Goal: Task Accomplishment & Management: Complete application form

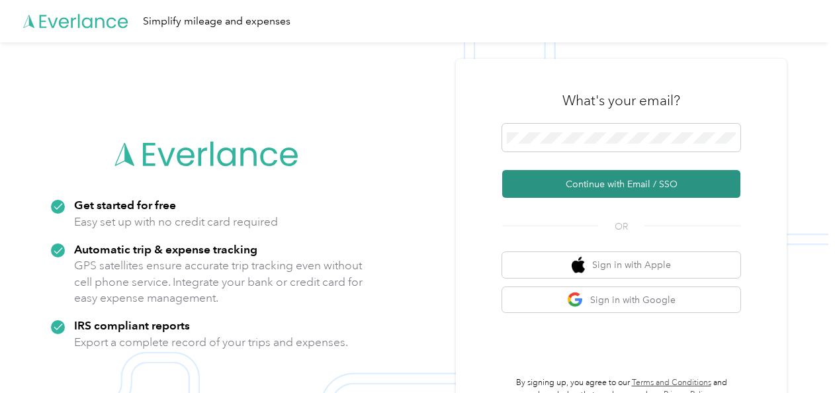
click at [607, 190] on button "Continue with Email / SSO" at bounding box center [621, 184] width 238 height 28
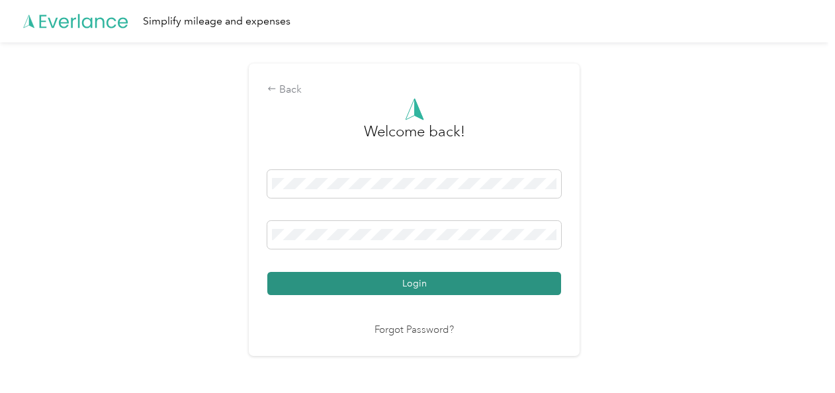
click at [440, 290] on button "Login" at bounding box center [414, 283] width 294 height 23
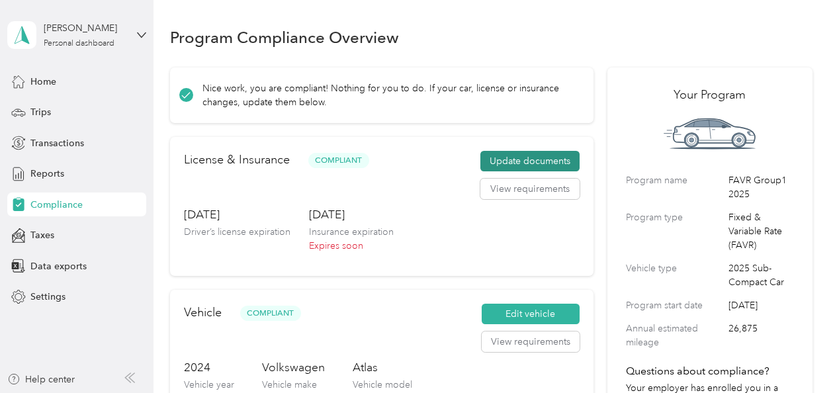
click at [534, 163] on button "Update documents" at bounding box center [529, 161] width 99 height 21
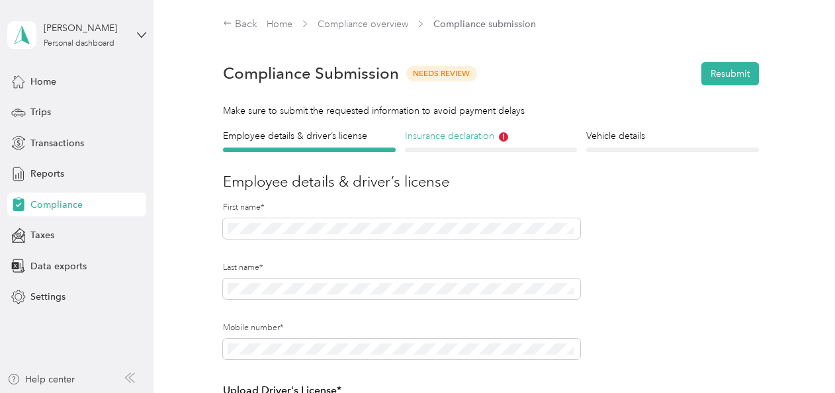
click at [451, 136] on h4 "Insurance declaration" at bounding box center [491, 136] width 172 height 14
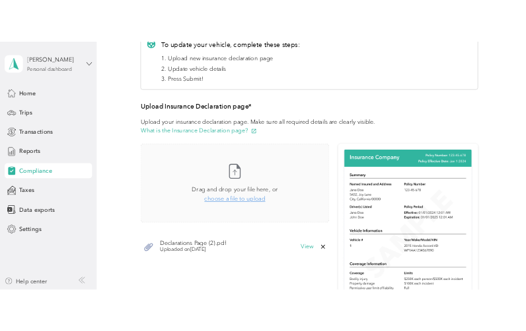
scroll to position [265, 0]
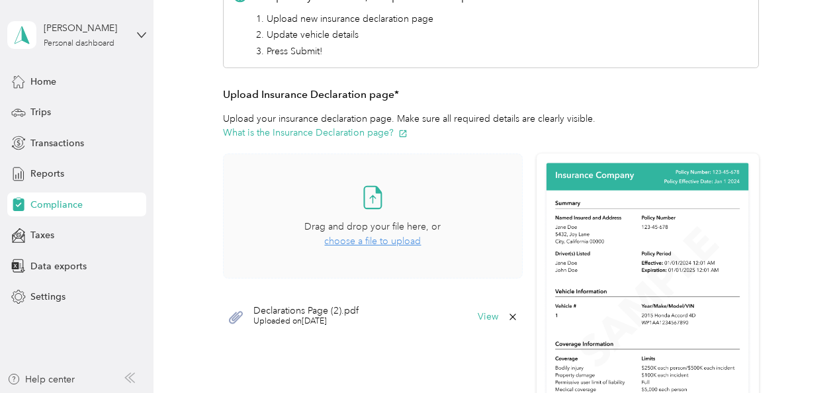
click at [370, 243] on span "choose a file to upload" at bounding box center [372, 240] width 97 height 11
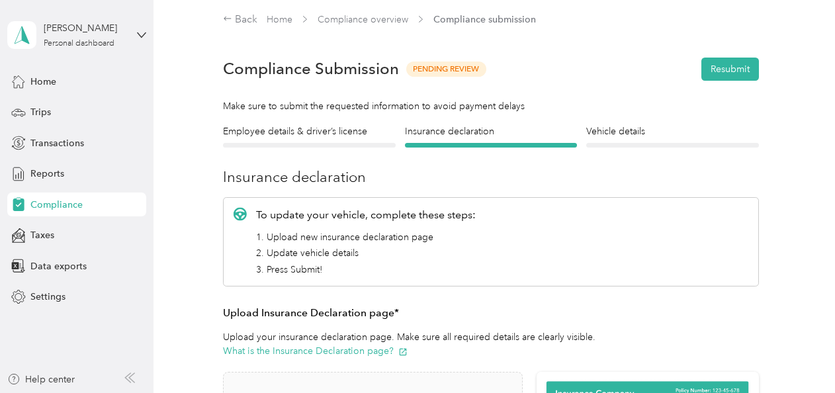
scroll to position [0, 0]
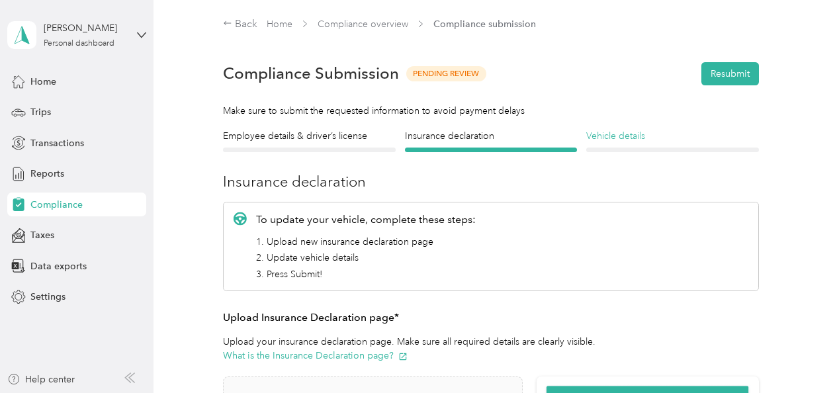
click at [627, 142] on h4 "Vehicle details" at bounding box center [672, 136] width 172 height 14
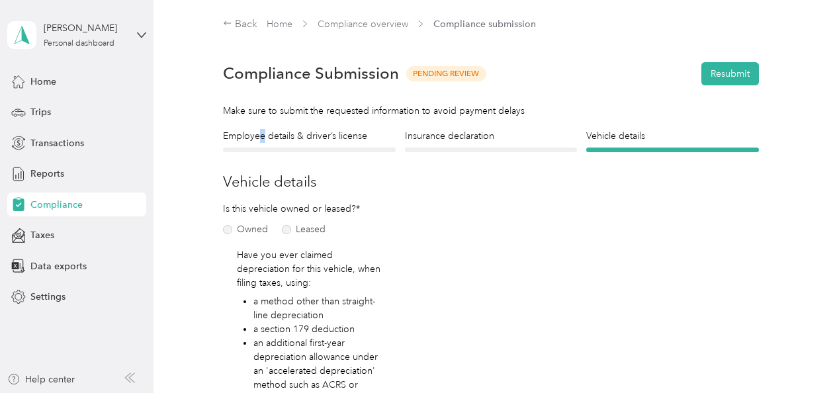
click at [263, 145] on div "Employee details & driver’s license License" at bounding box center [309, 140] width 172 height 23
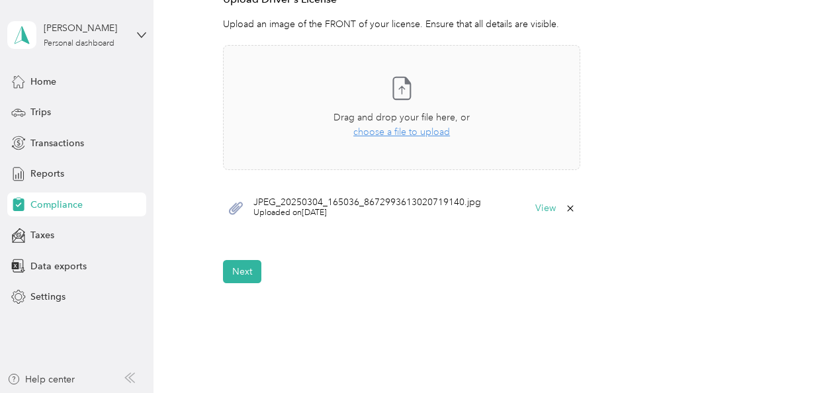
scroll to position [397, 0]
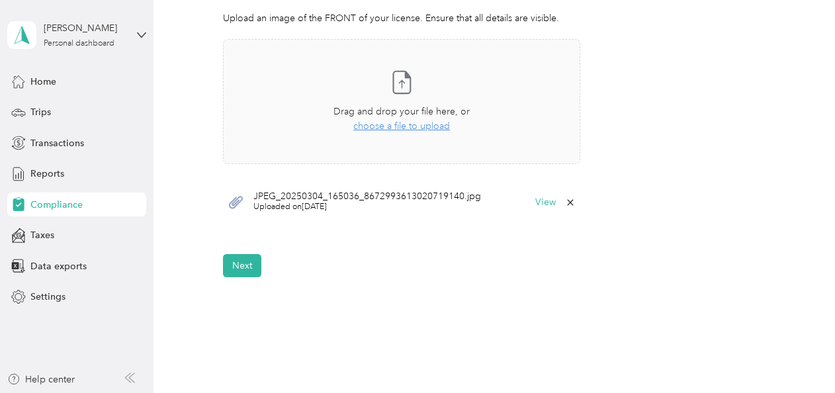
click at [294, 201] on span "Uploaded on [DATE]" at bounding box center [367, 207] width 228 height 12
click at [238, 204] on icon at bounding box center [236, 202] width 14 height 13
click at [546, 203] on button "View" at bounding box center [545, 202] width 21 height 9
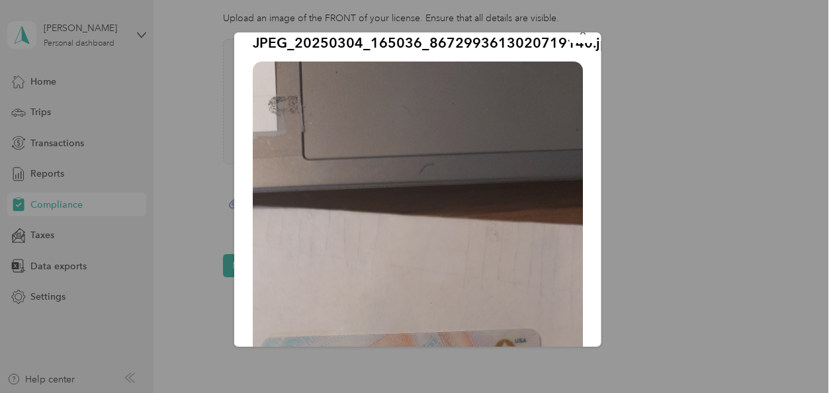
scroll to position [0, 0]
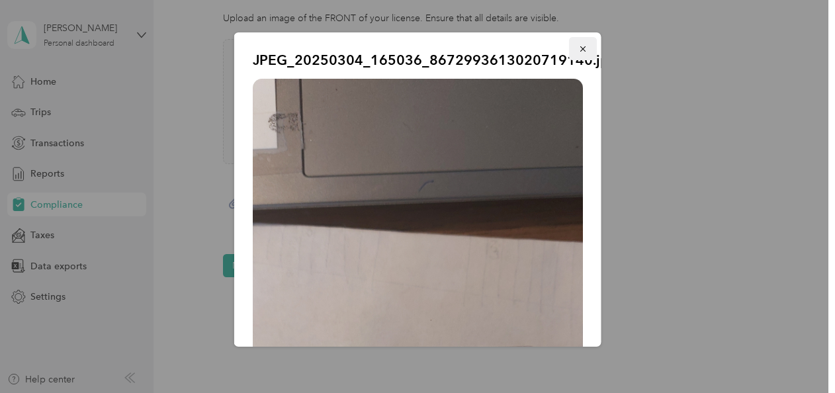
click at [571, 41] on button "button" at bounding box center [583, 48] width 28 height 23
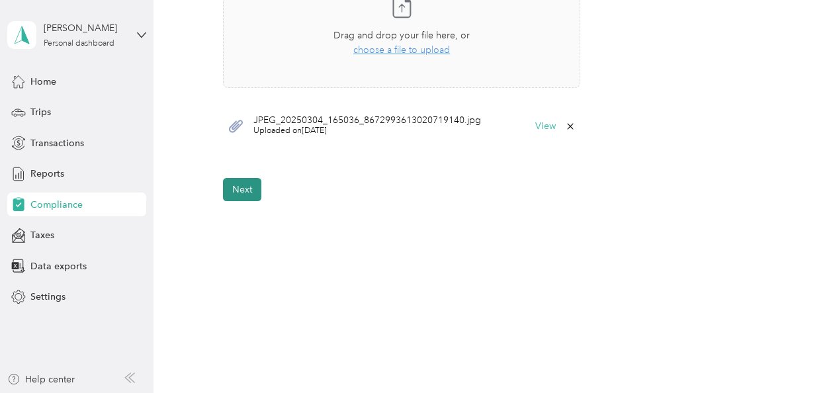
click at [238, 193] on button "Next" at bounding box center [242, 189] width 38 height 23
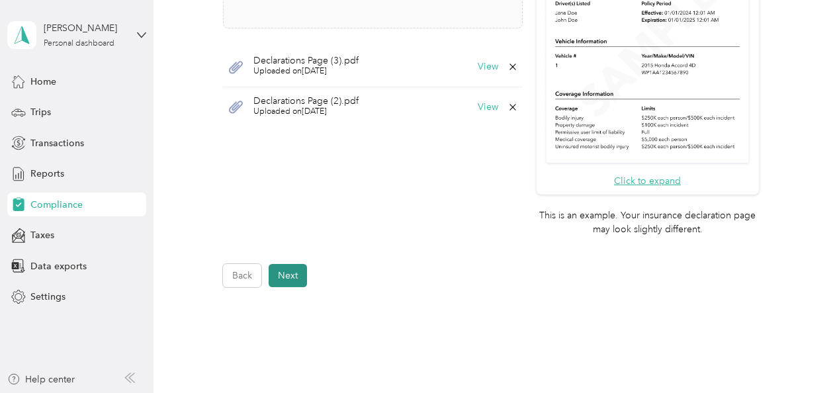
scroll to position [558, 0]
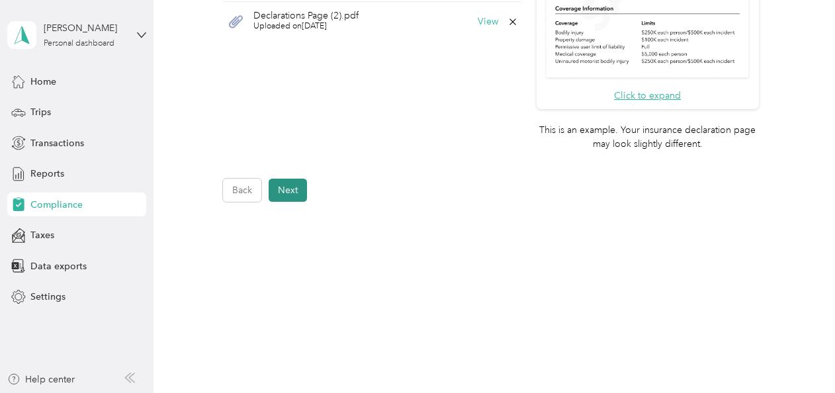
click at [299, 189] on button "Next" at bounding box center [288, 190] width 38 height 23
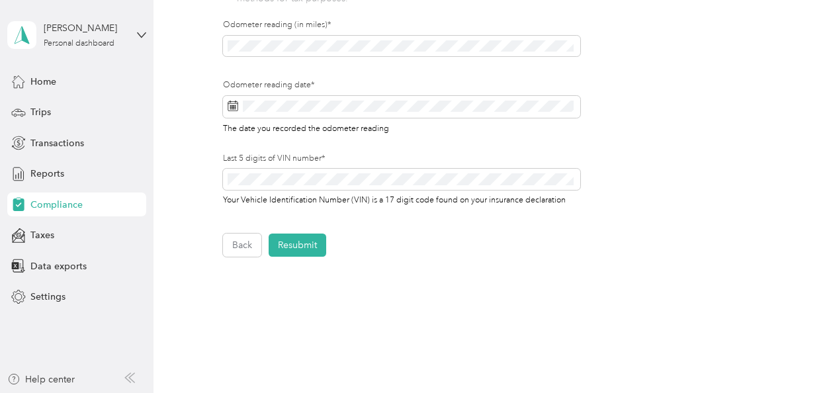
scroll to position [549, 0]
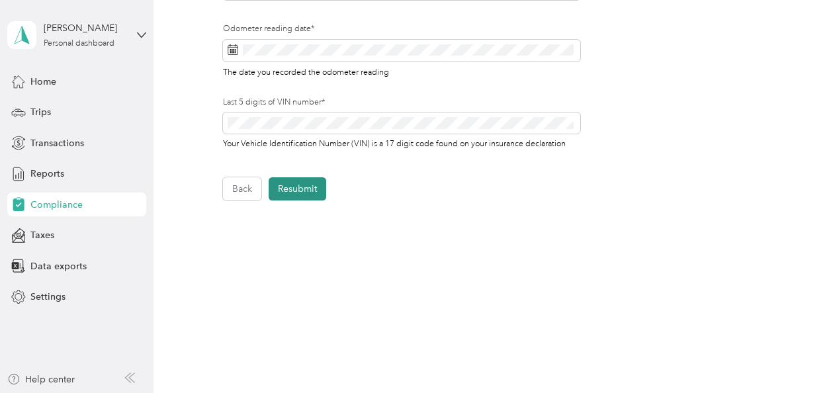
click at [315, 188] on button "Resubmit" at bounding box center [298, 188] width 58 height 23
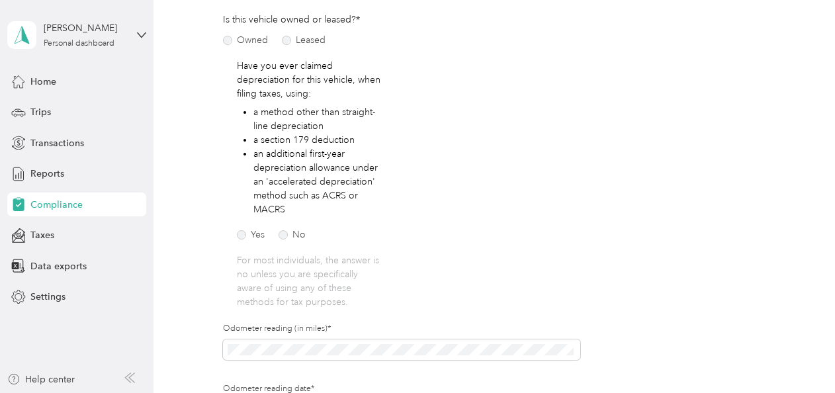
scroll to position [16, 0]
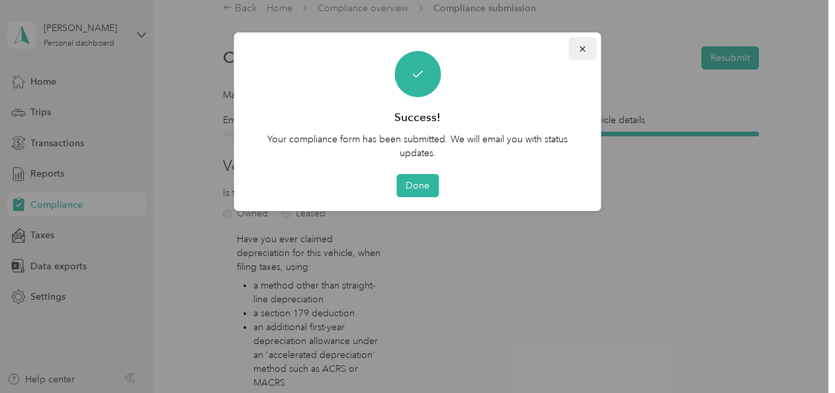
click at [581, 53] on icon "button" at bounding box center [582, 48] width 9 height 9
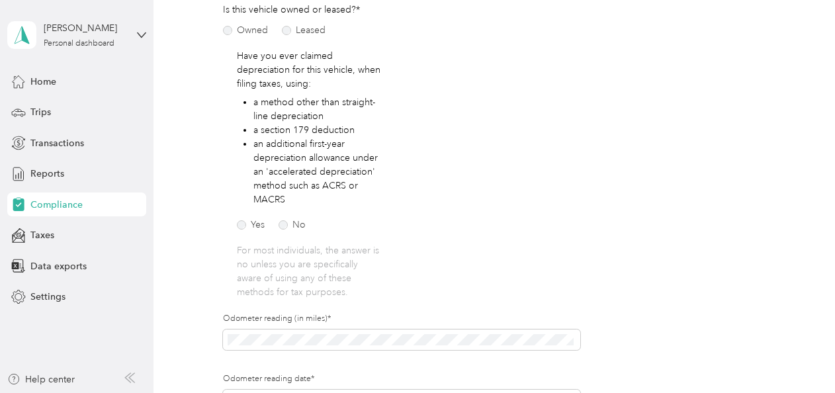
scroll to position [0, 0]
